Goal: Check status: Check status

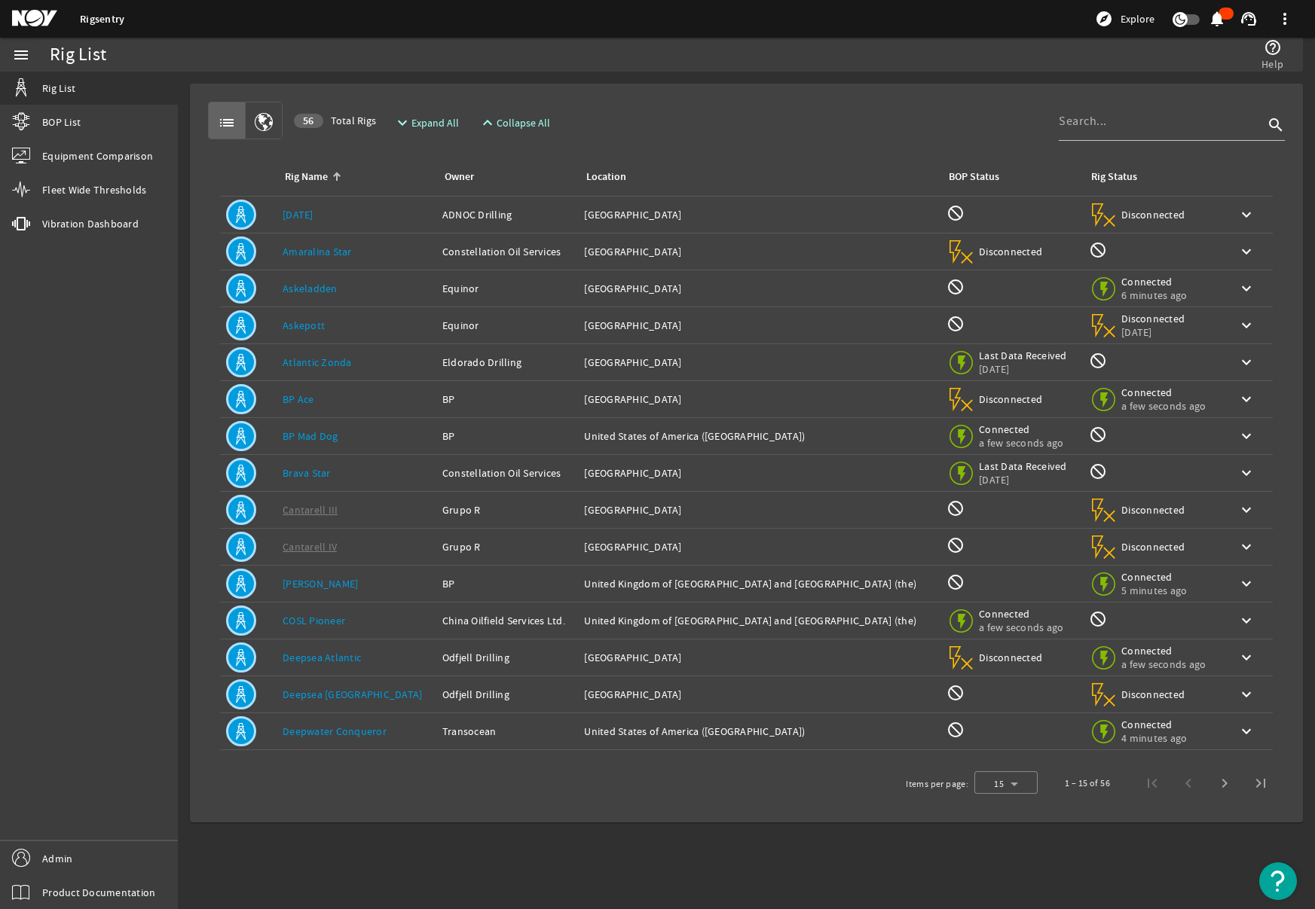
click at [729, 63] on div "help_outline Help" at bounding box center [982, 55] width 617 height 34
click at [290, 215] on link "[DATE]" at bounding box center [297, 215] width 31 height 14
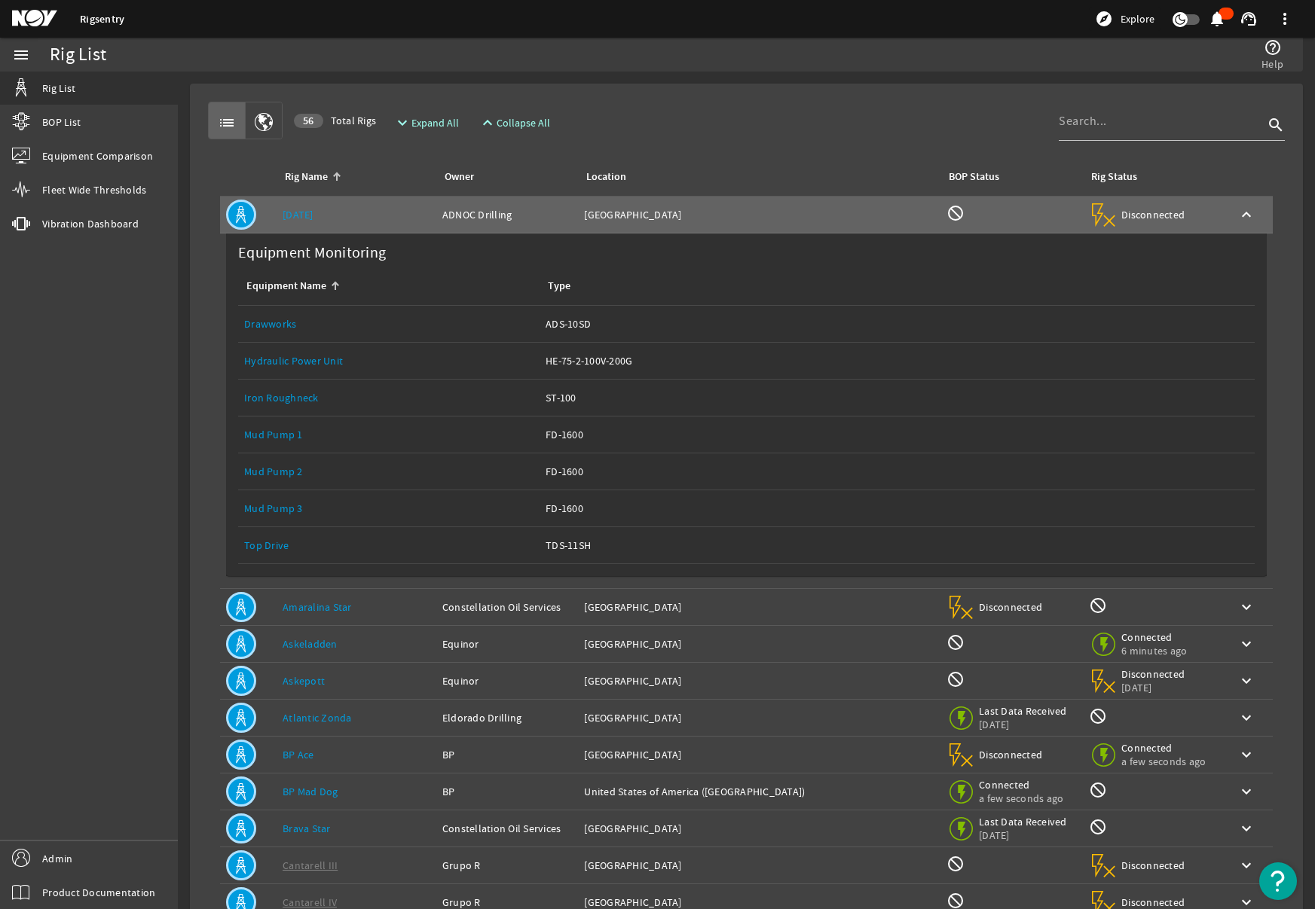
click at [270, 544] on link "Top Drive" at bounding box center [266, 546] width 44 height 14
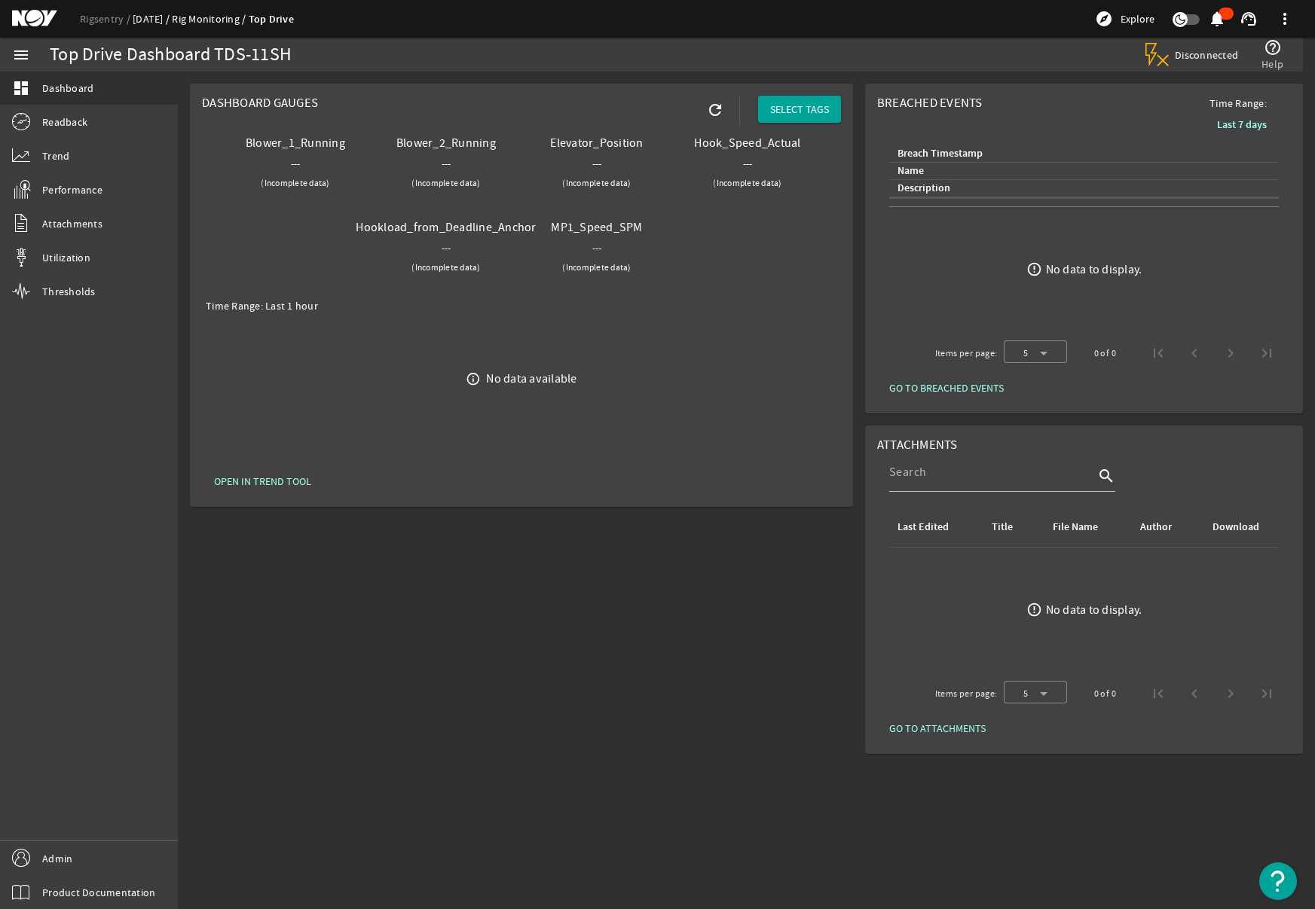
click at [150, 22] on link "[DATE]" at bounding box center [152, 19] width 39 height 14
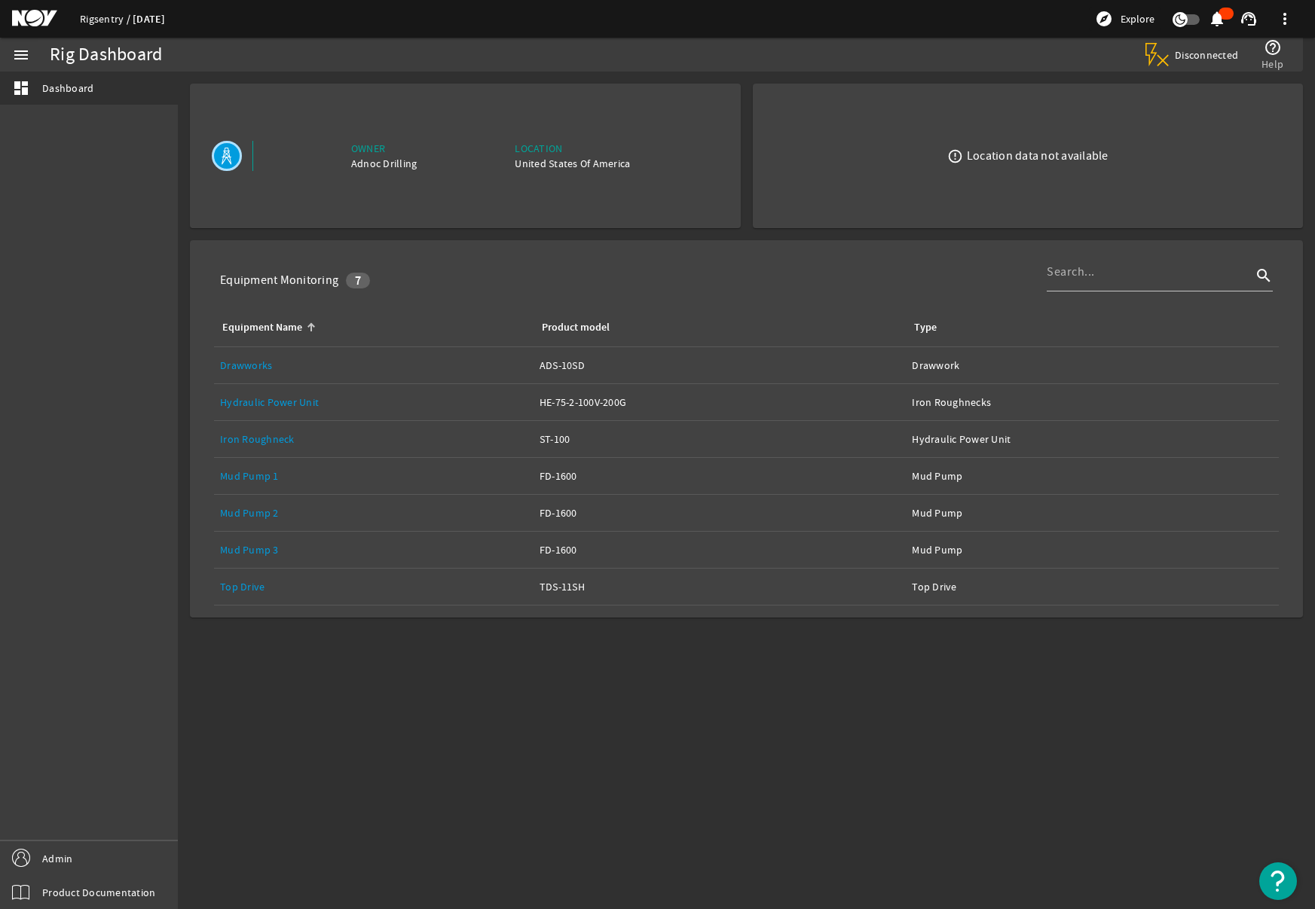
click at [106, 16] on link "Rigsentry" at bounding box center [106, 19] width 53 height 14
